Goal: Find specific page/section: Find specific page/section

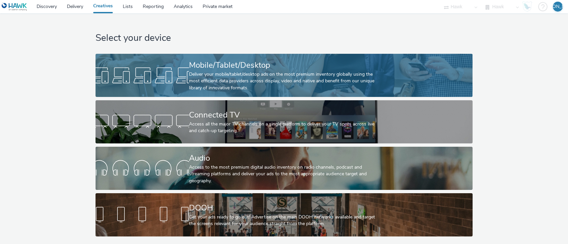
click at [171, 78] on div at bounding box center [141, 75] width 93 height 21
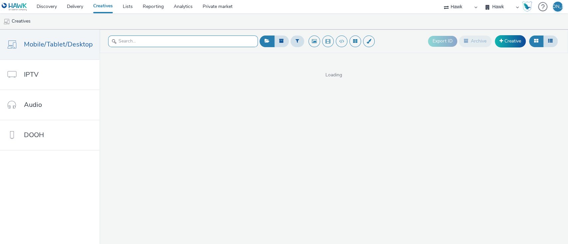
click at [170, 47] on input "text" at bounding box center [183, 42] width 150 height 12
type input "deschott"
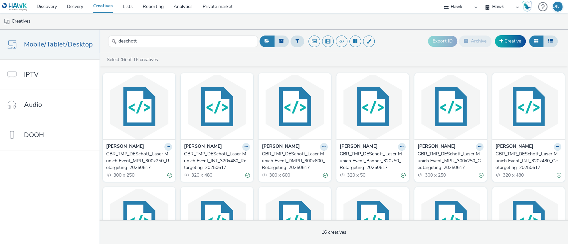
click at [123, 165] on div "GBR_TMP_DESchott_Laser Munich Event_MPU_300x250_Retargeting_20250617" at bounding box center [137, 161] width 63 height 20
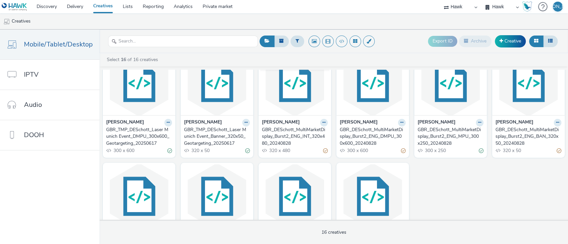
scroll to position [139, 0]
click at [295, 129] on div "GBR_DESchott_MultiMarketDisplay_Burst2_ENG_INT_320x480_20240828" at bounding box center [293, 136] width 63 height 20
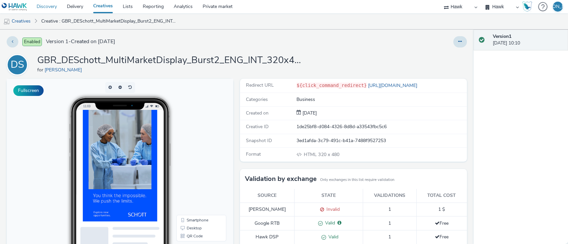
click at [49, 6] on link "Discovery" at bounding box center [47, 6] width 30 height 13
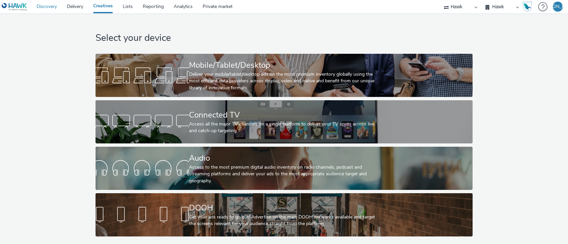
click at [50, 7] on link "Discovery" at bounding box center [47, 6] width 30 height 13
